Goal: Information Seeking & Learning: Learn about a topic

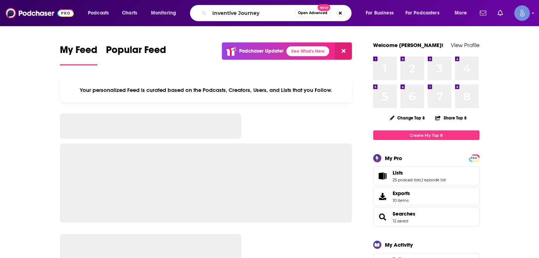
type input "Inventive Journey"
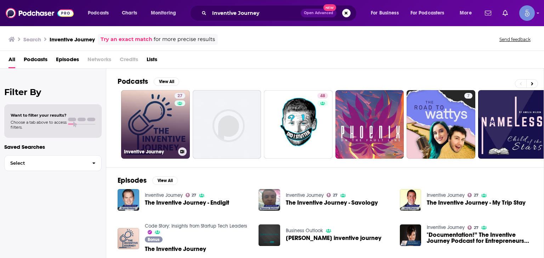
click at [178, 127] on div "27" at bounding box center [181, 120] width 12 height 55
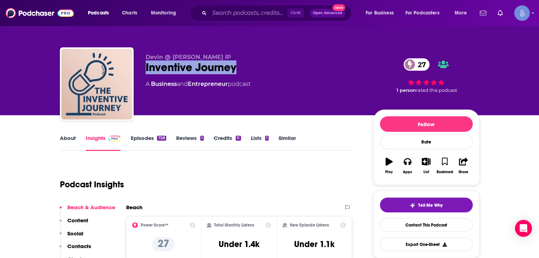
drag, startPoint x: 241, startPoint y: 67, endPoint x: 144, endPoint y: 65, distance: 97.0
click at [144, 65] on div "[PERSON_NAME] @ [PERSON_NAME] IP Inventive Journey 27 A Business and Entreprene…" at bounding box center [269, 85] width 419 height 76
copy h2 "Inventive Journey"
